Goal: Information Seeking & Learning: Learn about a topic

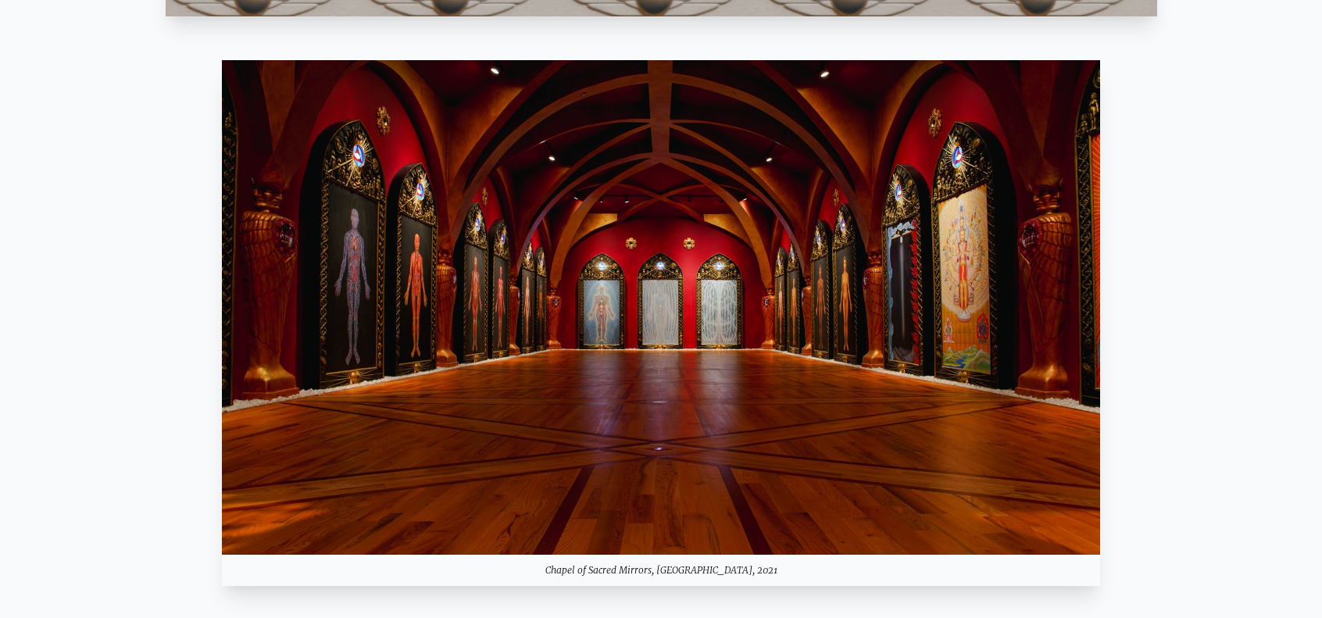
scroll to position [1436, 0]
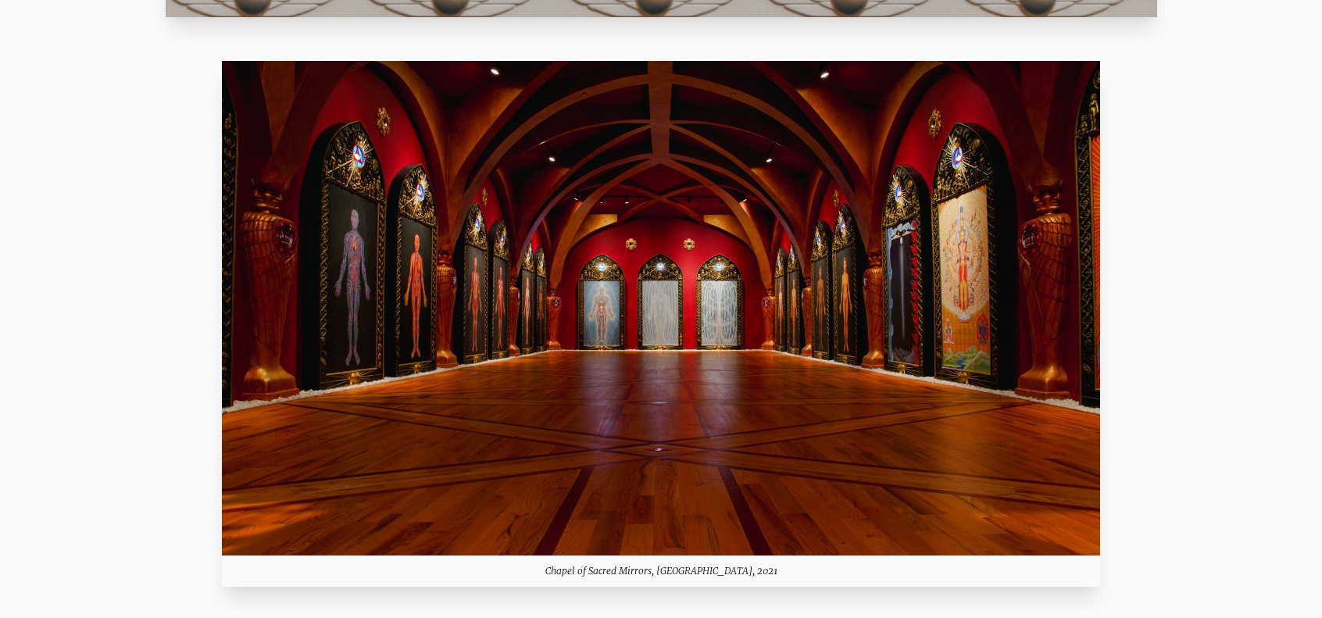
click at [641, 255] on img at bounding box center [661, 308] width 879 height 494
drag, startPoint x: 641, startPoint y: 255, endPoint x: 215, endPoint y: 343, distance: 434.6
click at [215, 343] on div "Chapel of Sacred Mirrors, Entheon, 2021" at bounding box center [661, 323] width 991 height 551
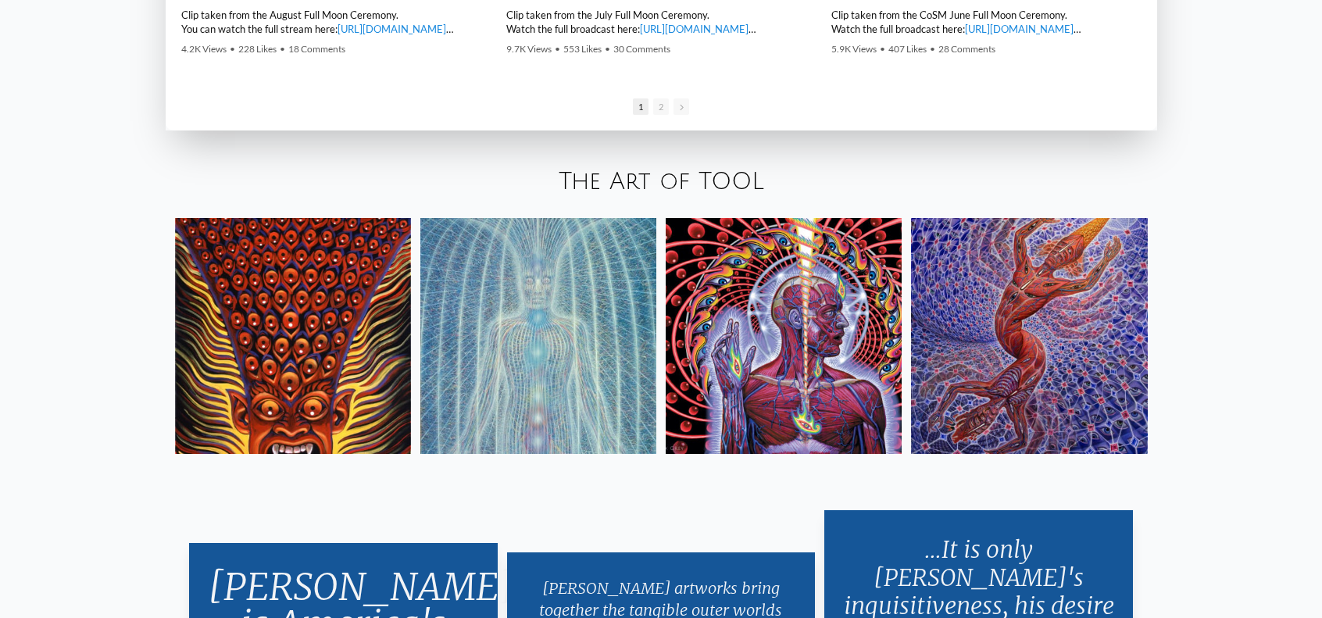
scroll to position [2852, 0]
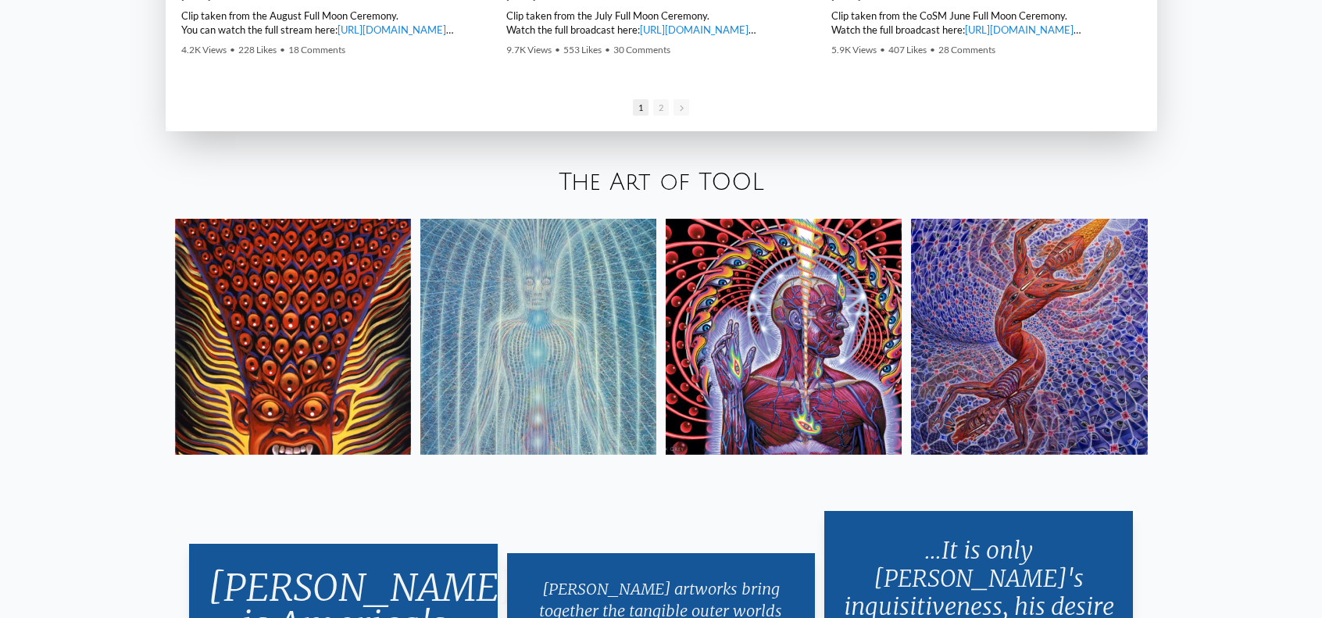
click at [320, 276] on img at bounding box center [293, 337] width 236 height 236
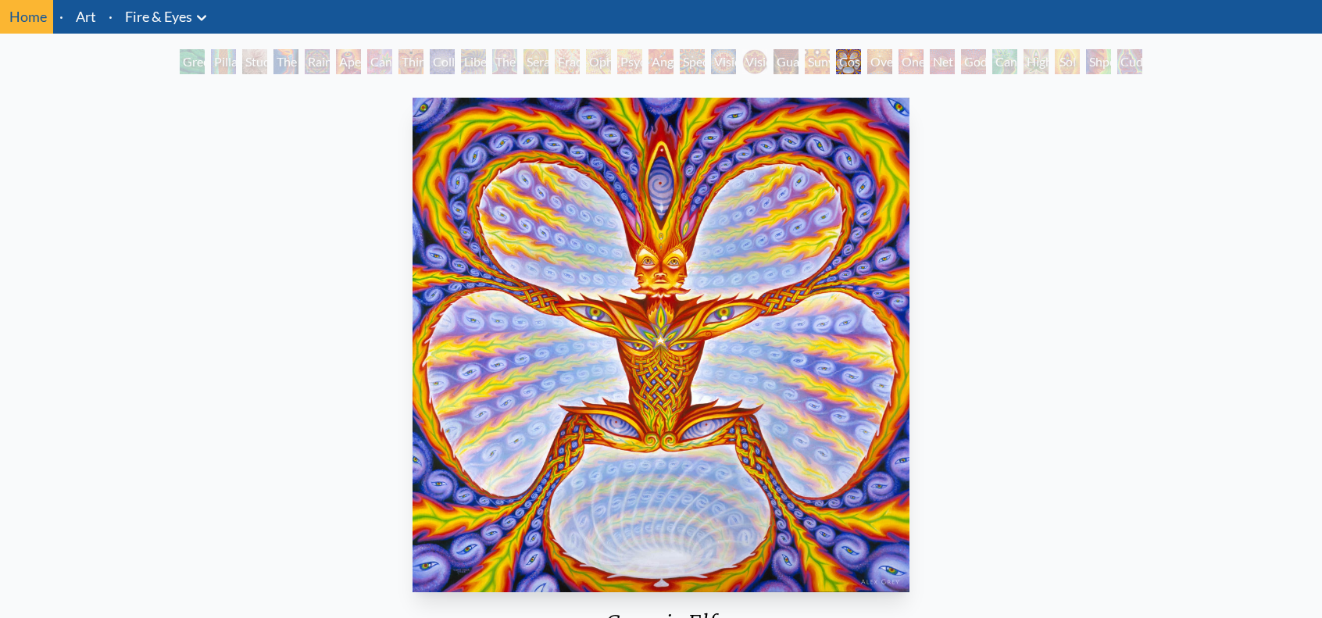
scroll to position [50, 0]
